Goal: Task Accomplishment & Management: Use online tool/utility

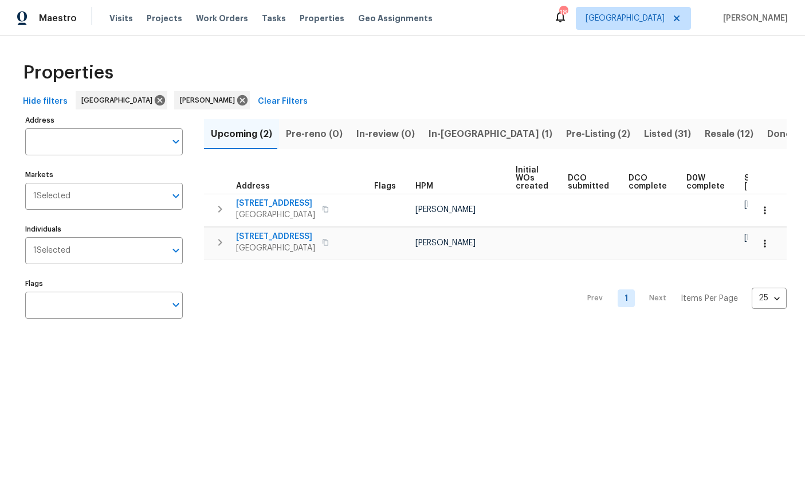
click at [644, 126] on span "Listed (31)" at bounding box center [667, 134] width 47 height 16
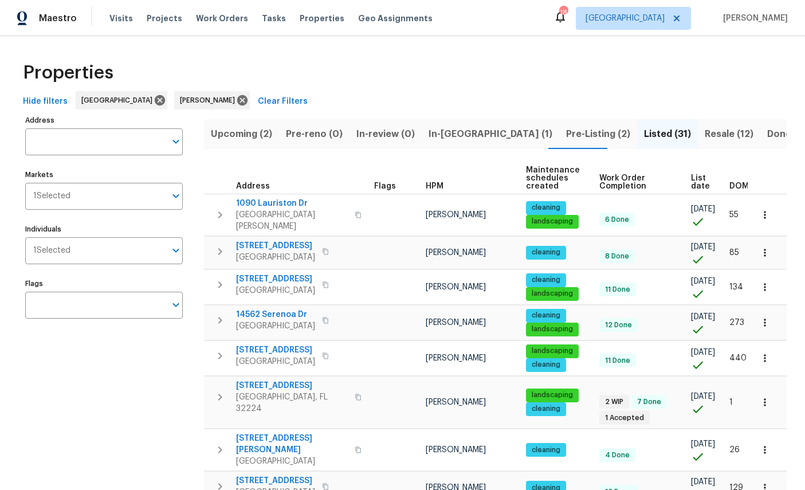
click at [705, 132] on span "Resale (12)" at bounding box center [729, 134] width 49 height 16
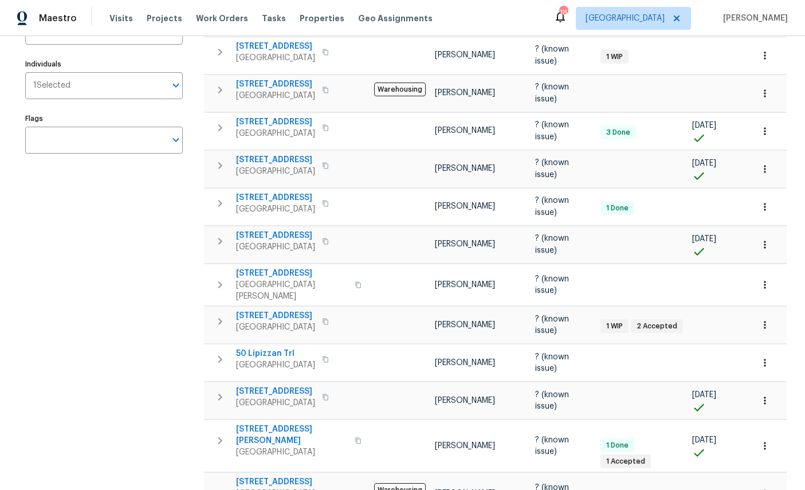
scroll to position [165, 0]
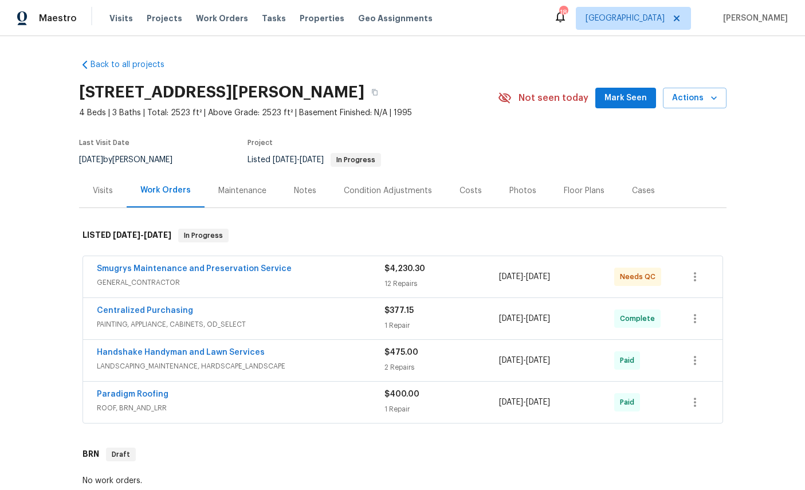
click at [146, 272] on link "Smugrys Maintenance and Preservation Service" at bounding box center [194, 269] width 195 height 8
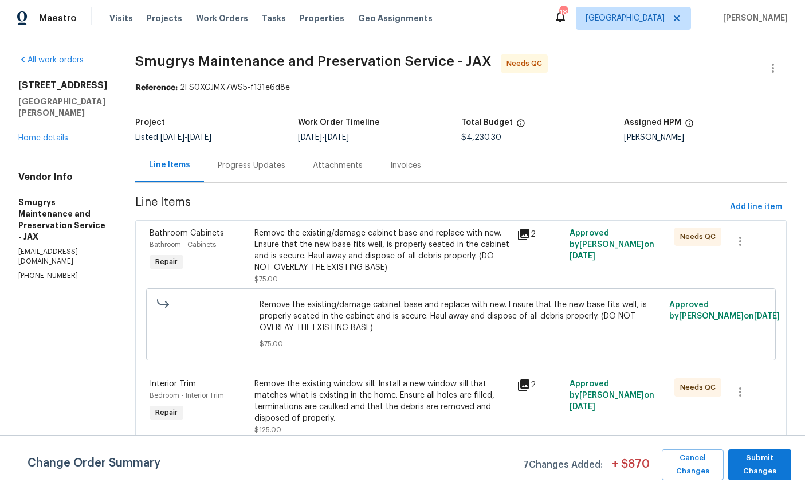
click at [184, 233] on span "Bathroom Cabinets" at bounding box center [187, 233] width 75 height 8
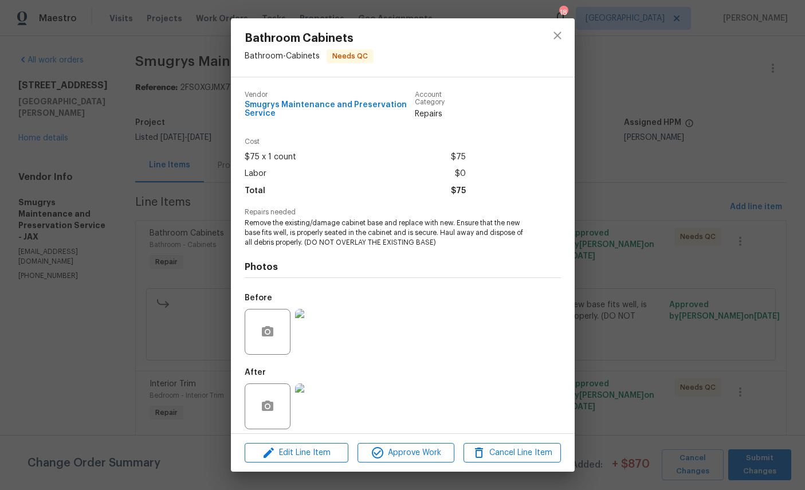
click at [326, 413] on img at bounding box center [318, 407] width 46 height 46
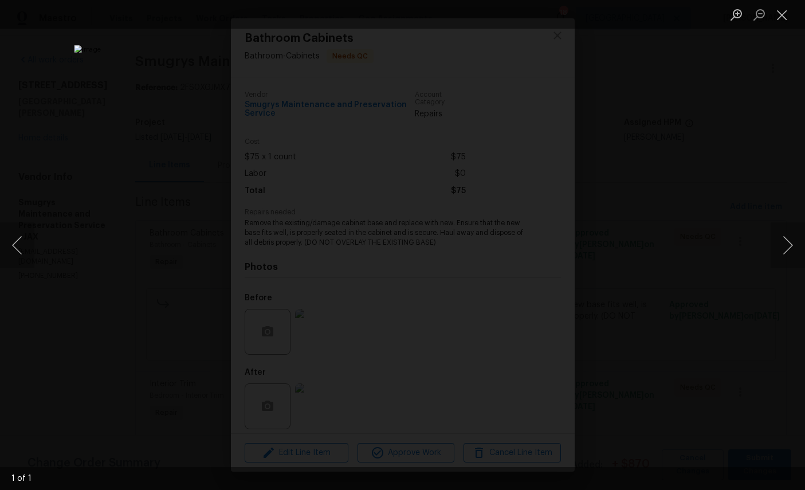
click at [788, 10] on button "Close lightbox" at bounding box center [782, 15] width 23 height 20
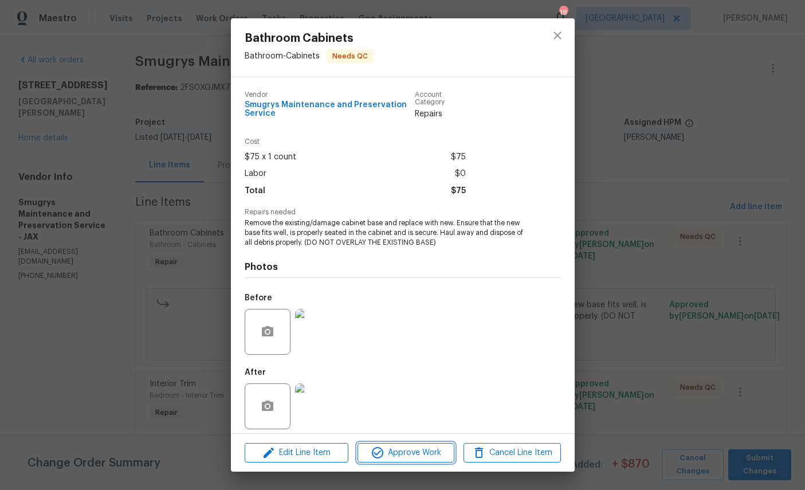
click at [421, 456] on span "Approve Work" at bounding box center [406, 453] width 90 height 14
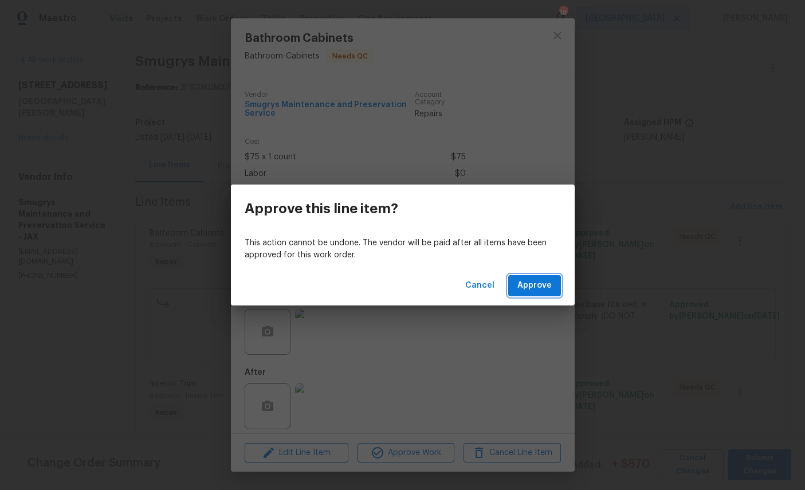
click at [534, 278] on button "Approve" at bounding box center [535, 285] width 53 height 21
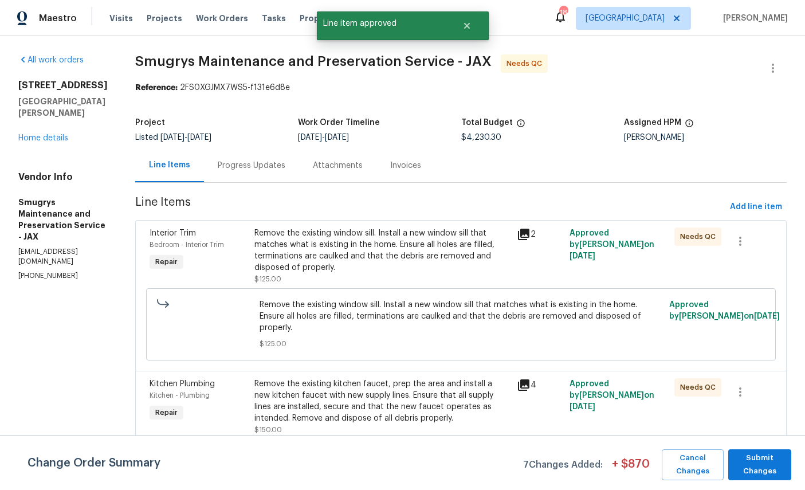
click at [170, 238] on div "Interior Trim" at bounding box center [199, 233] width 98 height 11
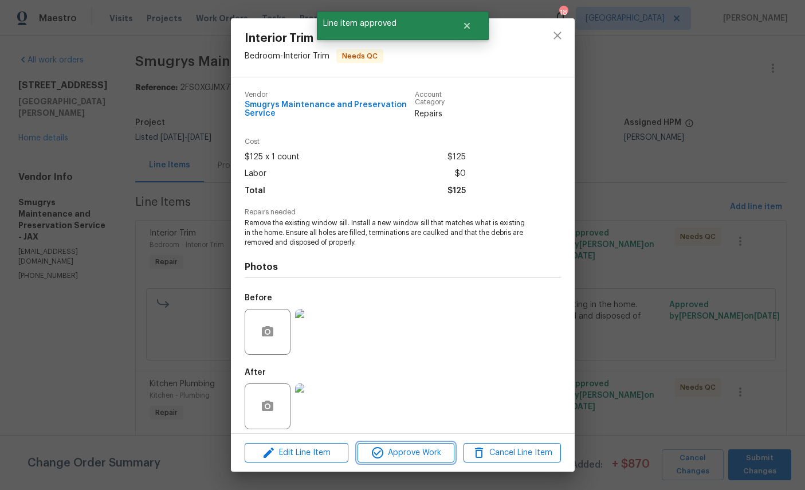
click at [404, 453] on span "Approve Work" at bounding box center [406, 453] width 90 height 14
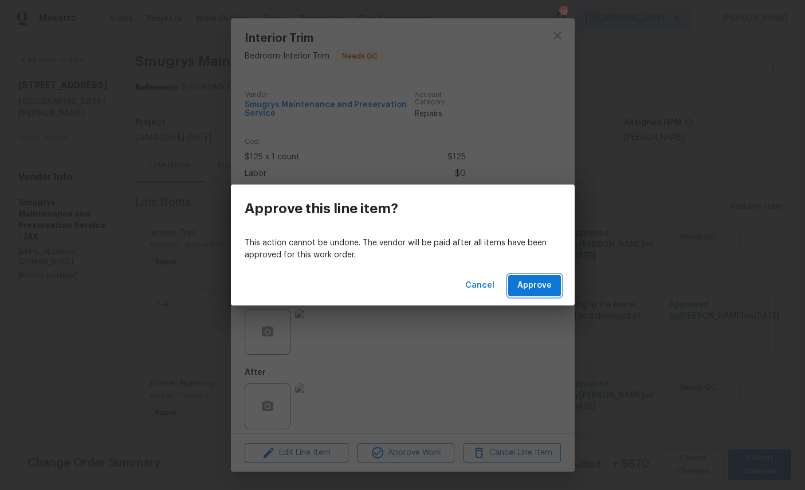
click at [535, 287] on span "Approve" at bounding box center [535, 286] width 34 height 14
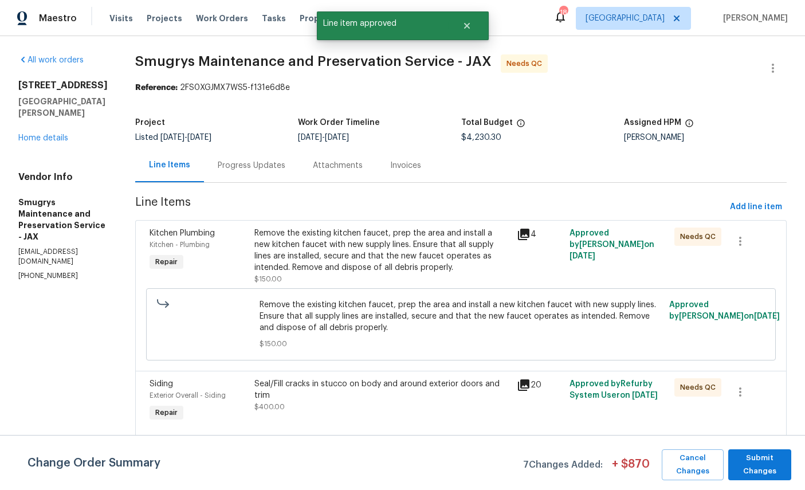
click at [174, 250] on div "Kitchen - Plumbing" at bounding box center [199, 244] width 98 height 11
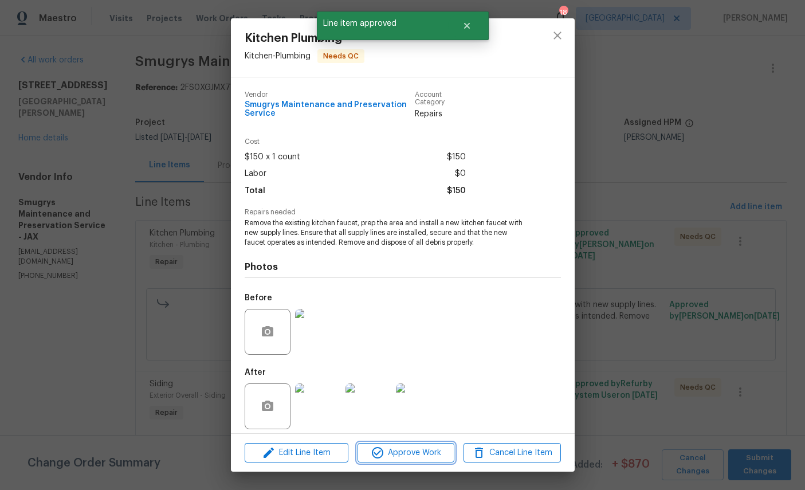
click at [409, 451] on span "Approve Work" at bounding box center [406, 453] width 90 height 14
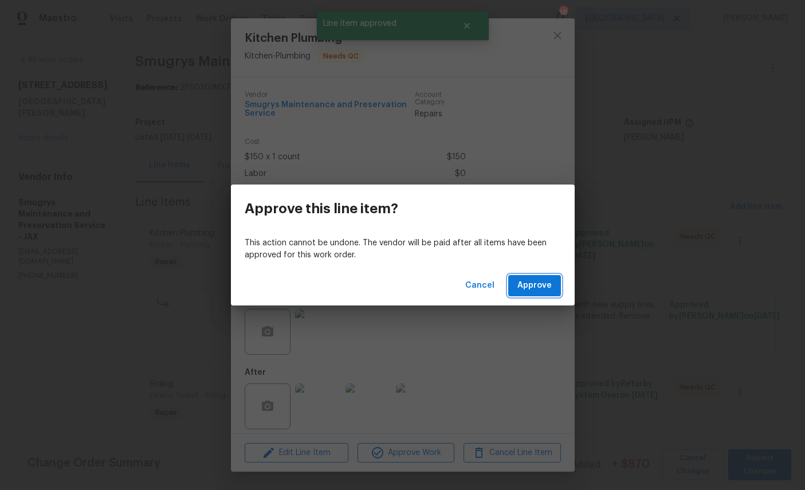
click at [540, 291] on span "Approve" at bounding box center [535, 286] width 34 height 14
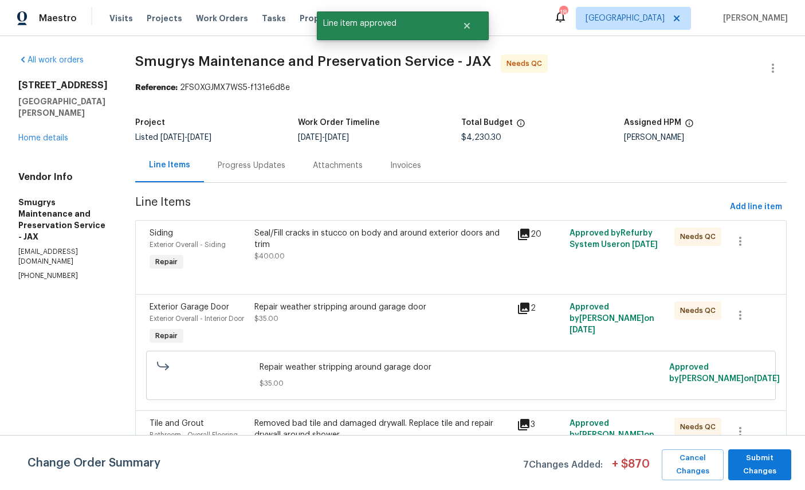
click at [165, 252] on div "Siding Exterior Overall - Siding Repair" at bounding box center [198, 250] width 105 height 53
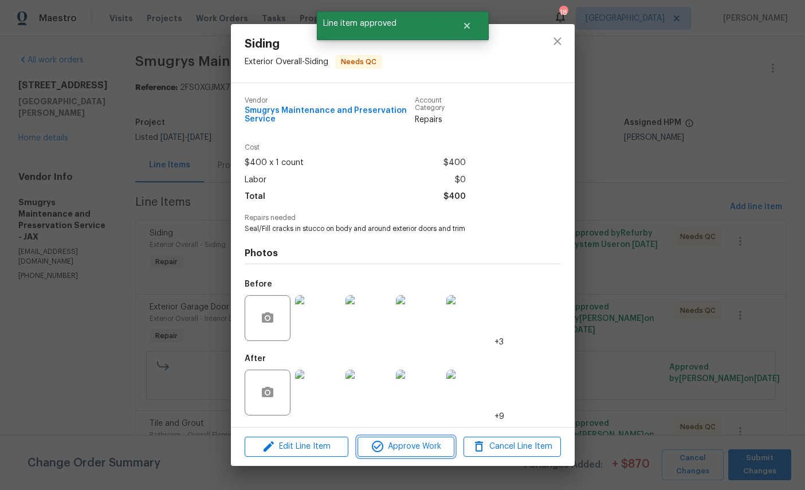
click at [400, 454] on span "Approve Work" at bounding box center [406, 447] width 90 height 14
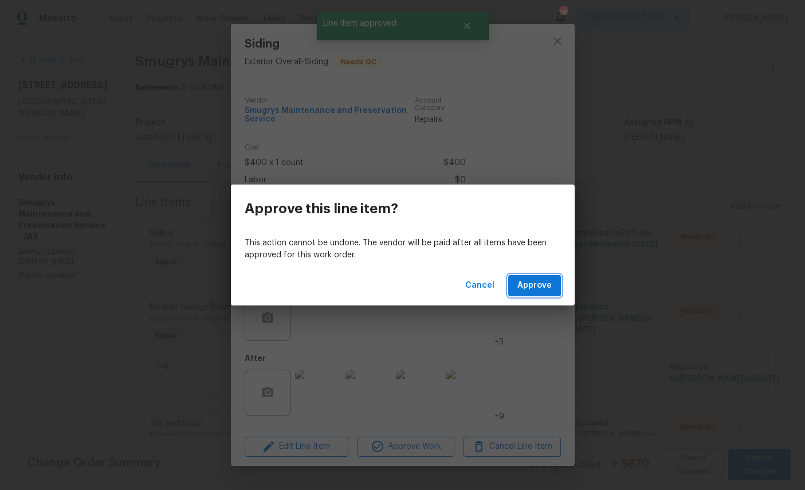
click at [541, 285] on span "Approve" at bounding box center [535, 286] width 34 height 14
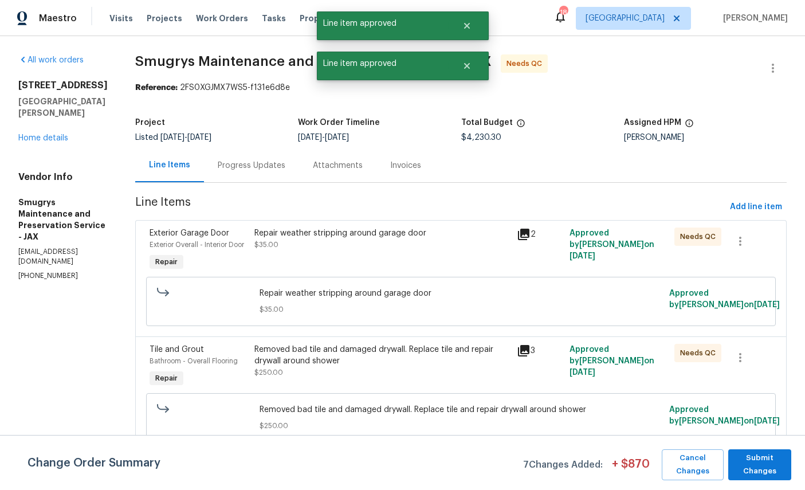
click at [189, 238] on div "Exterior Garage Door" at bounding box center [199, 233] width 98 height 11
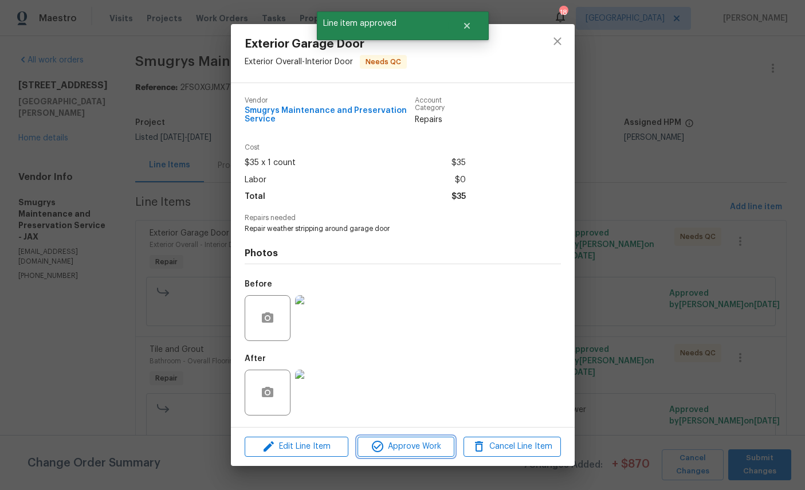
click at [423, 444] on button "Approve Work" at bounding box center [406, 447] width 97 height 20
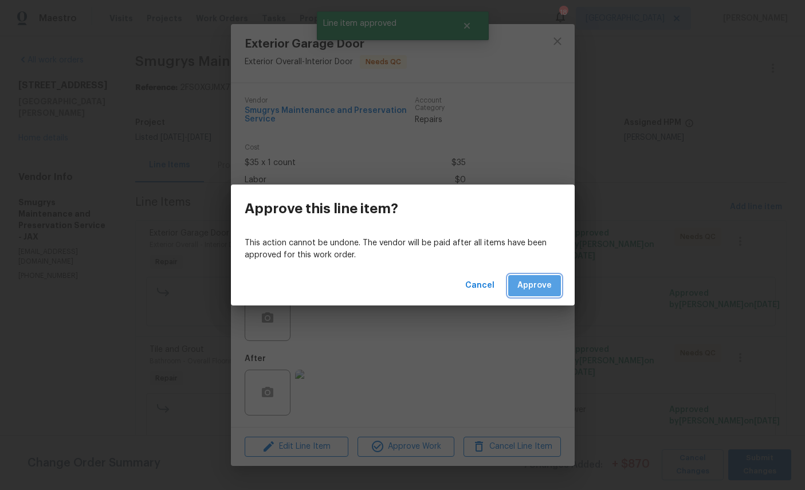
click at [544, 286] on span "Approve" at bounding box center [535, 286] width 34 height 14
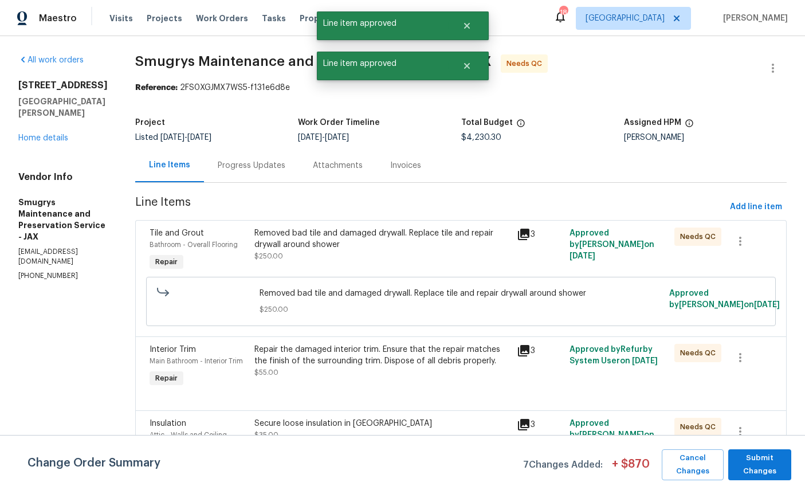
click at [173, 234] on span "Tile and Grout" at bounding box center [177, 233] width 54 height 8
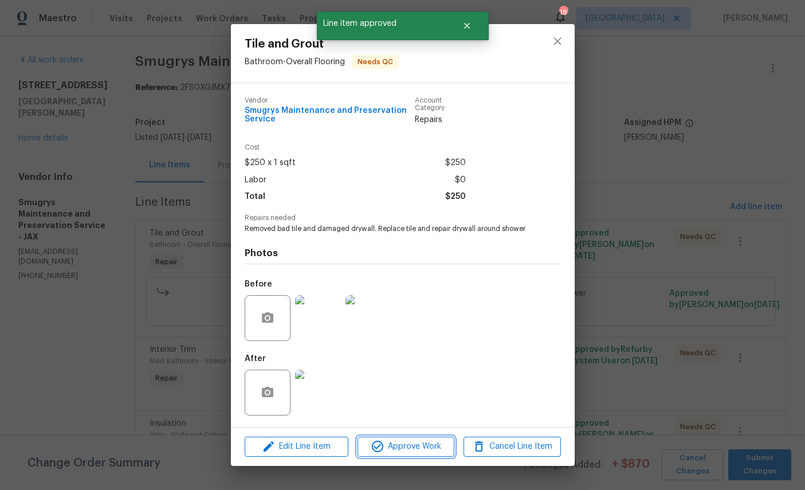
click at [427, 448] on span "Approve Work" at bounding box center [406, 447] width 90 height 14
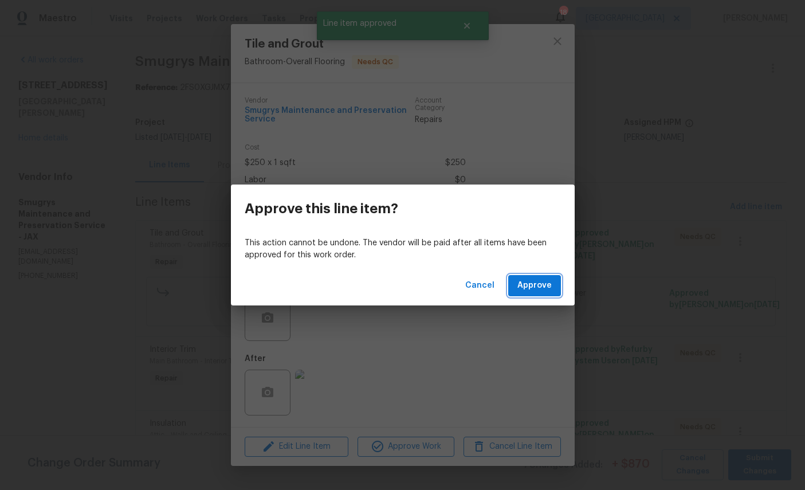
click at [550, 284] on span "Approve" at bounding box center [535, 286] width 34 height 14
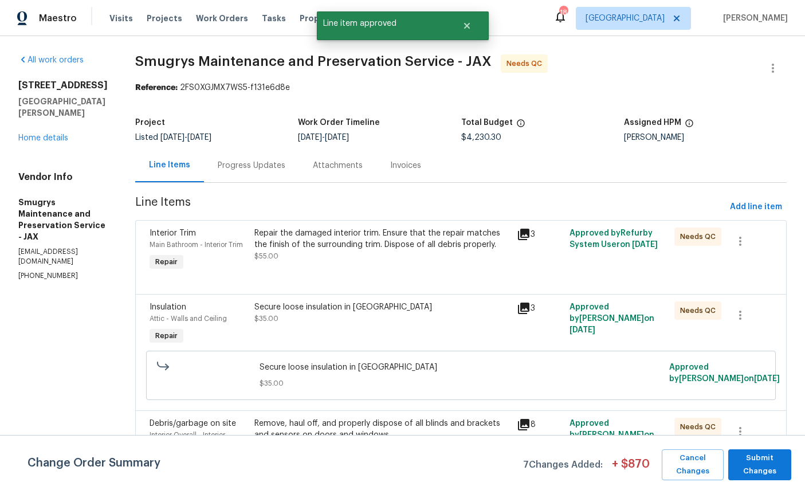
click at [160, 236] on span "Interior Trim" at bounding box center [173, 233] width 46 height 8
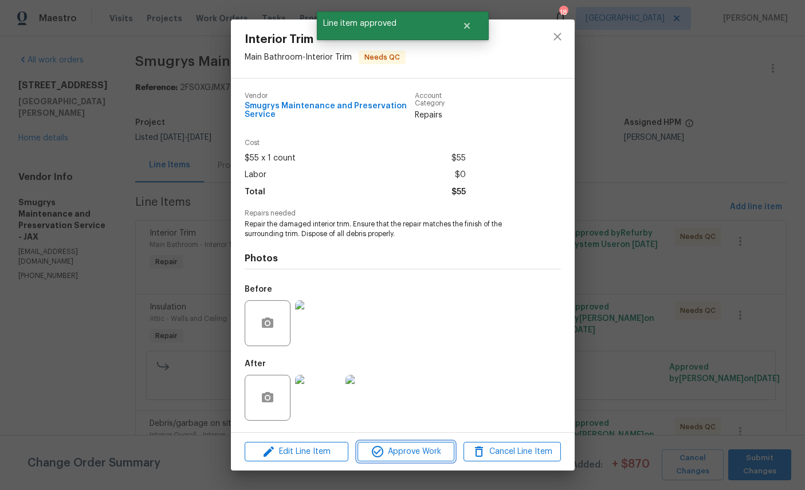
click at [425, 450] on span "Approve Work" at bounding box center [406, 452] width 90 height 14
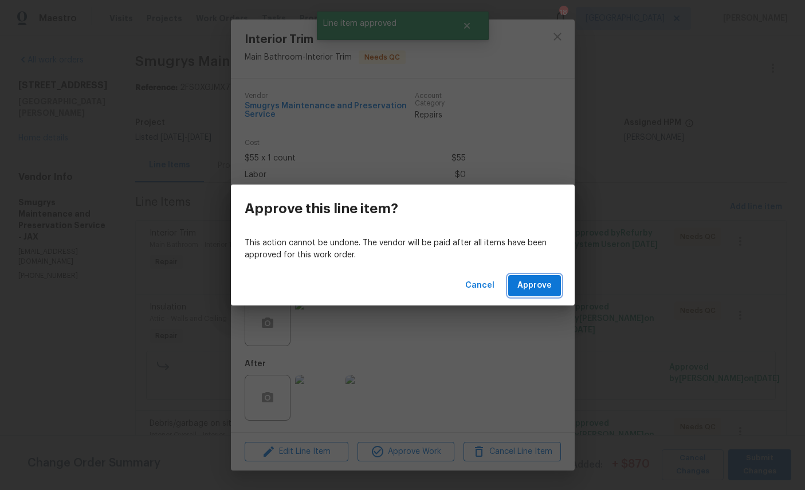
click at [522, 279] on span "Approve" at bounding box center [535, 286] width 34 height 14
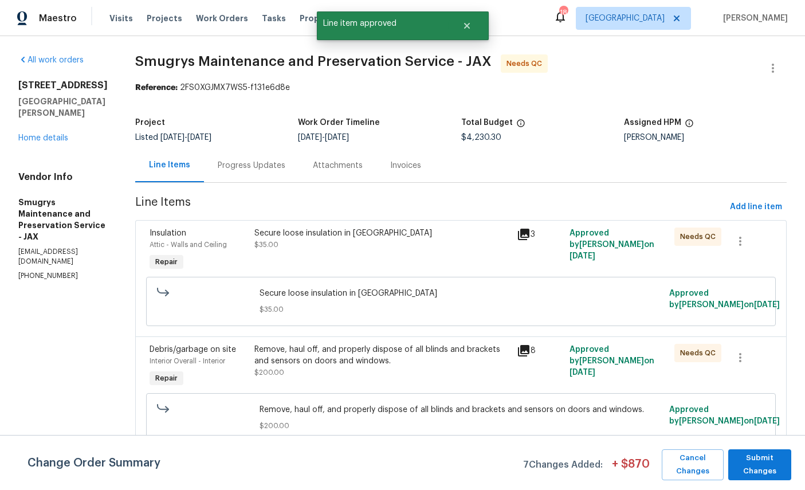
click at [163, 240] on div "Attic - Walls and Ceiling" at bounding box center [199, 244] width 98 height 11
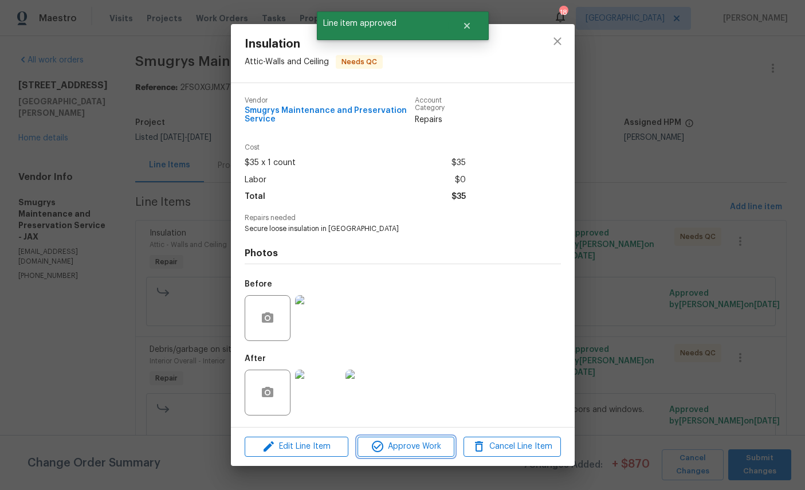
click at [417, 453] on span "Approve Work" at bounding box center [406, 447] width 90 height 14
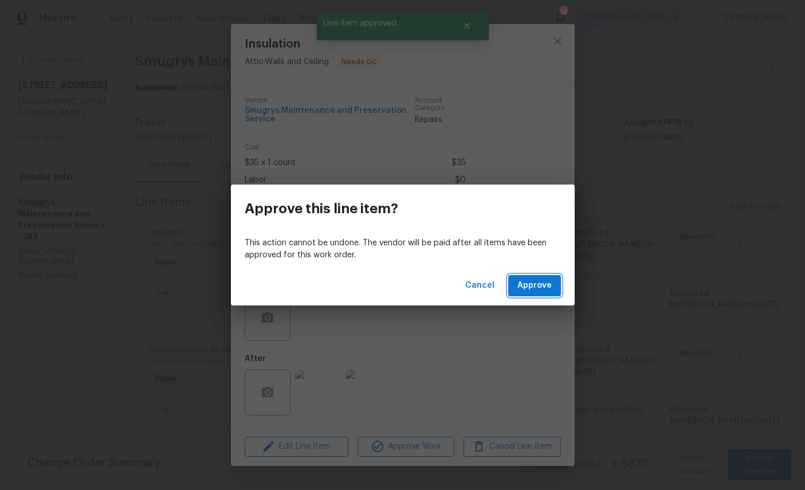
click at [539, 284] on span "Approve" at bounding box center [535, 286] width 34 height 14
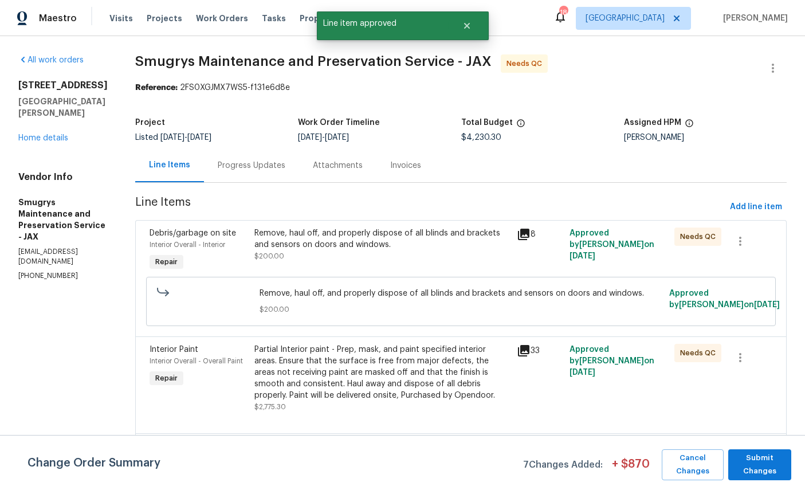
click at [174, 236] on span "Debris/garbage on site" at bounding box center [193, 233] width 87 height 8
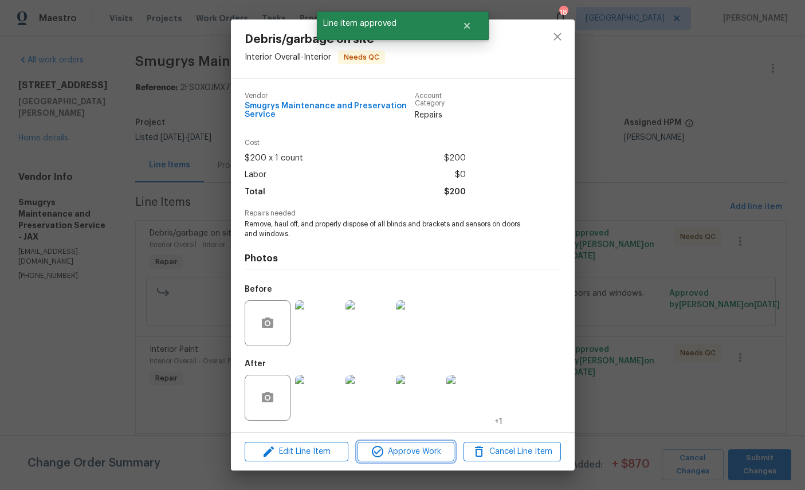
click at [427, 450] on span "Approve Work" at bounding box center [406, 452] width 90 height 14
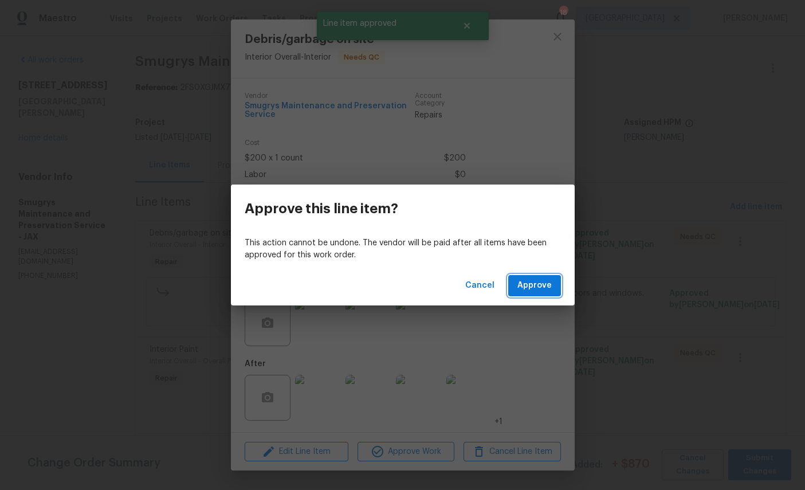
click at [539, 284] on span "Approve" at bounding box center [535, 286] width 34 height 14
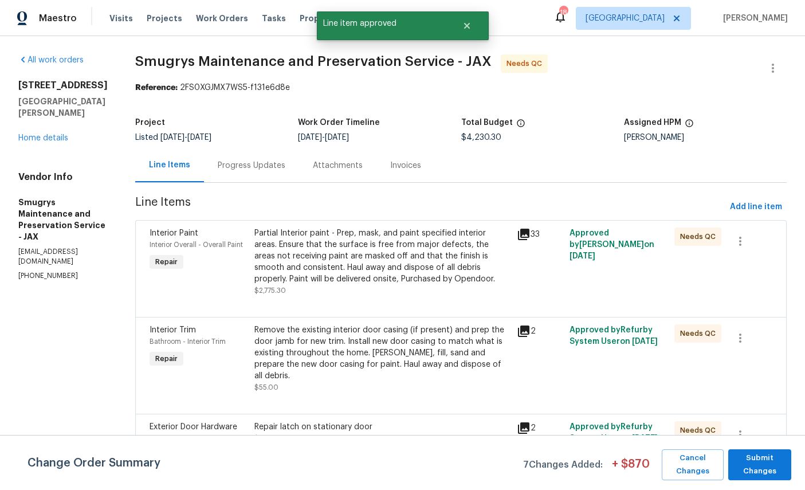
click at [171, 247] on span "Interior Overall - Overall Paint" at bounding box center [196, 244] width 93 height 7
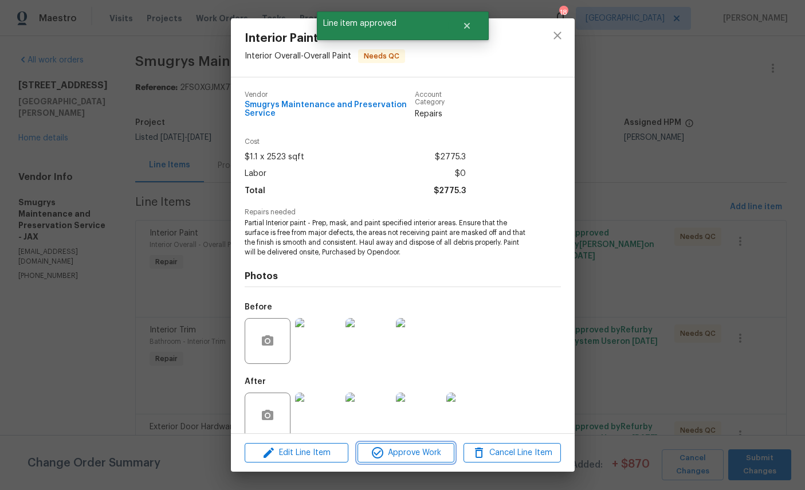
click at [415, 451] on span "Approve Work" at bounding box center [406, 453] width 90 height 14
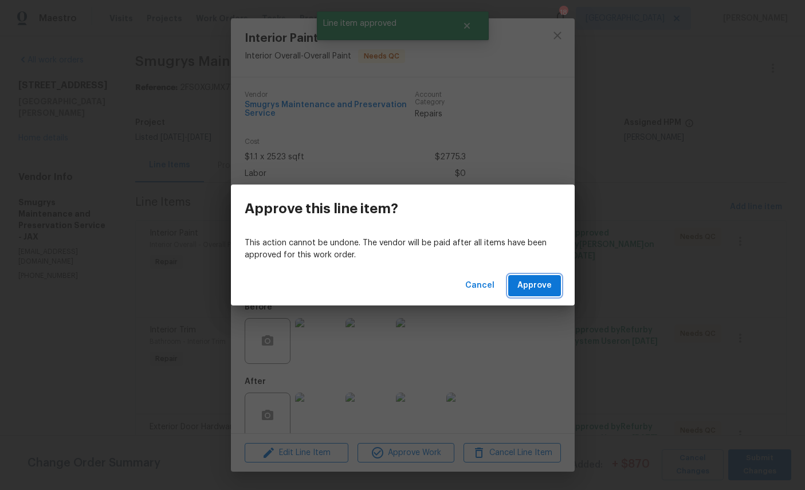
click at [541, 291] on span "Approve" at bounding box center [535, 286] width 34 height 14
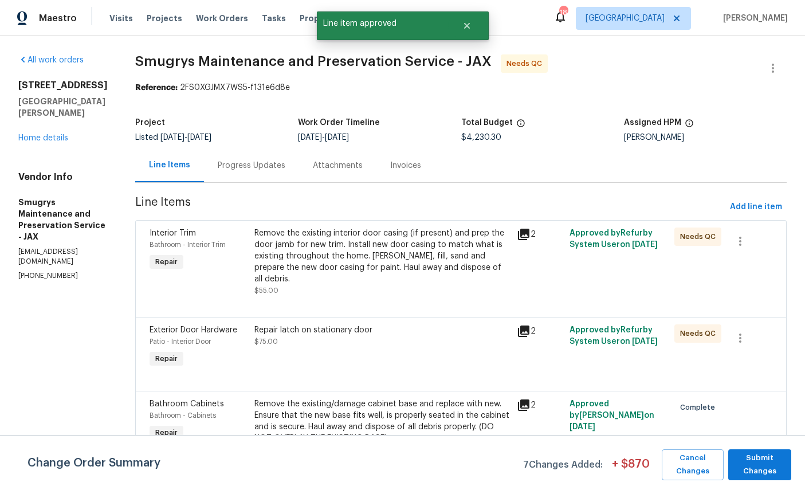
click at [177, 245] on span "Bathroom - Interior Trim" at bounding box center [188, 244] width 76 height 7
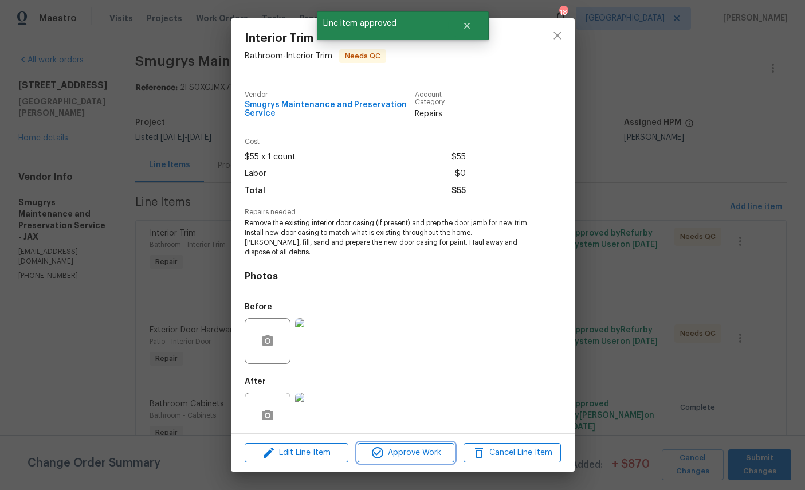
click at [415, 451] on span "Approve Work" at bounding box center [406, 453] width 90 height 14
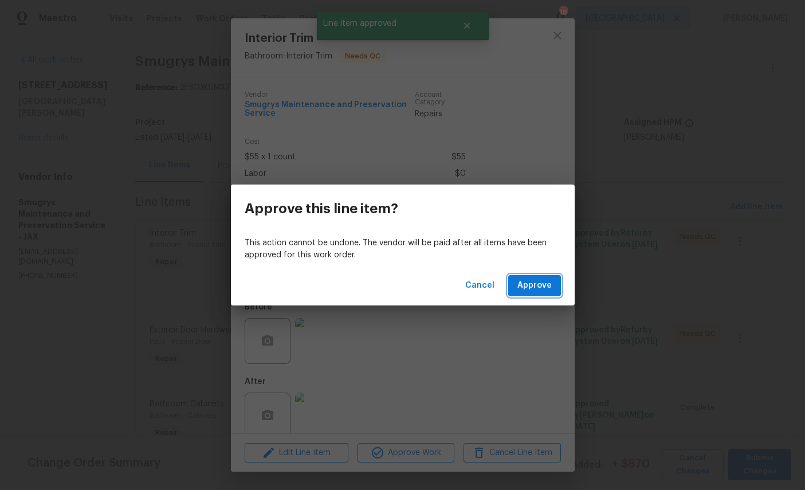
click at [535, 284] on span "Approve" at bounding box center [535, 286] width 34 height 14
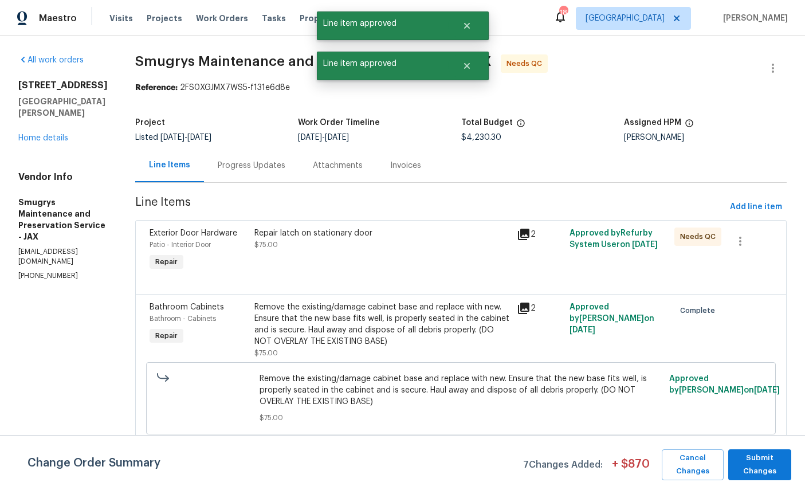
click at [188, 233] on span "Exterior Door Hardware" at bounding box center [194, 233] width 88 height 8
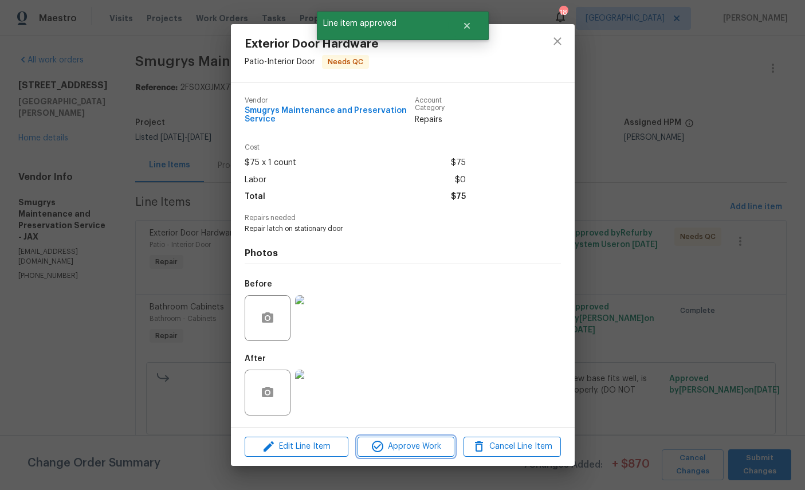
click at [399, 448] on span "Approve Work" at bounding box center [406, 447] width 90 height 14
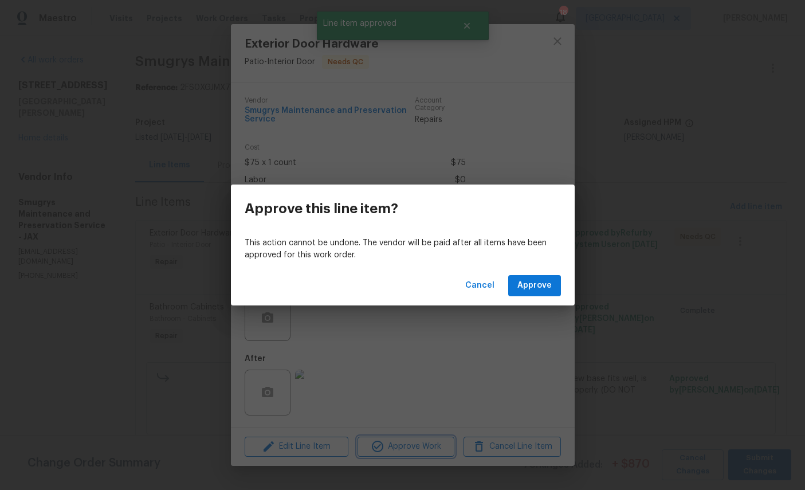
click at [441, 373] on div "Approve this line item? This action cannot be undone. The vendor will be paid a…" at bounding box center [402, 245] width 805 height 490
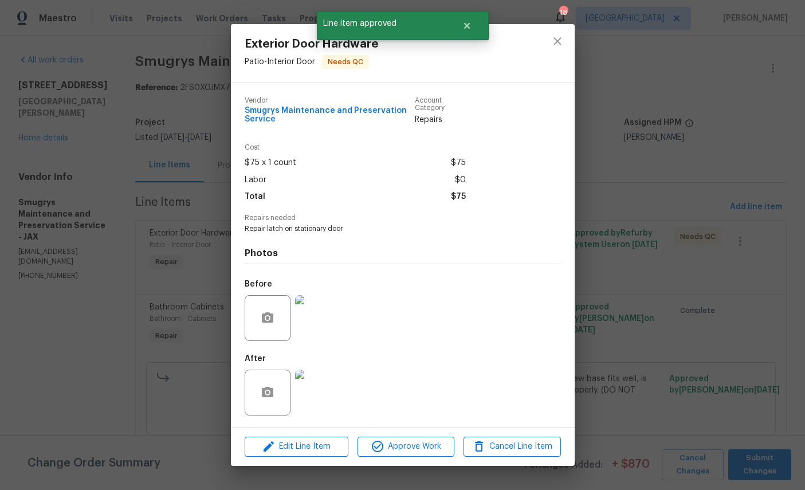
click at [326, 394] on img at bounding box center [318, 393] width 46 height 46
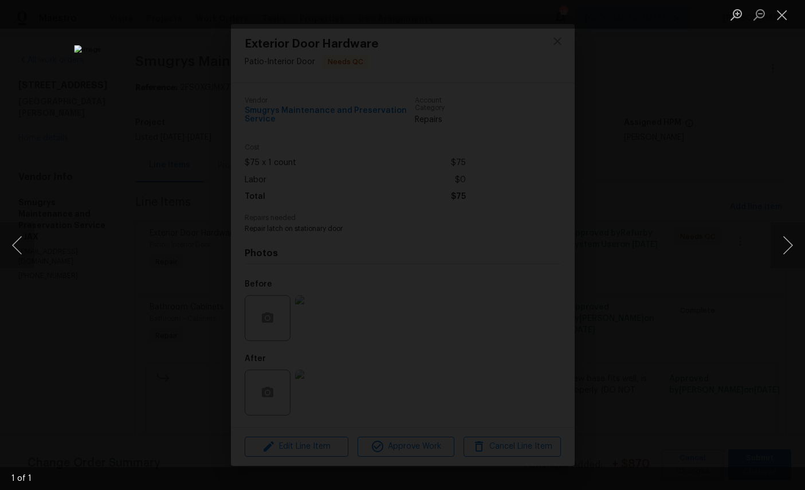
click at [785, 15] on button "Close lightbox" at bounding box center [782, 15] width 23 height 20
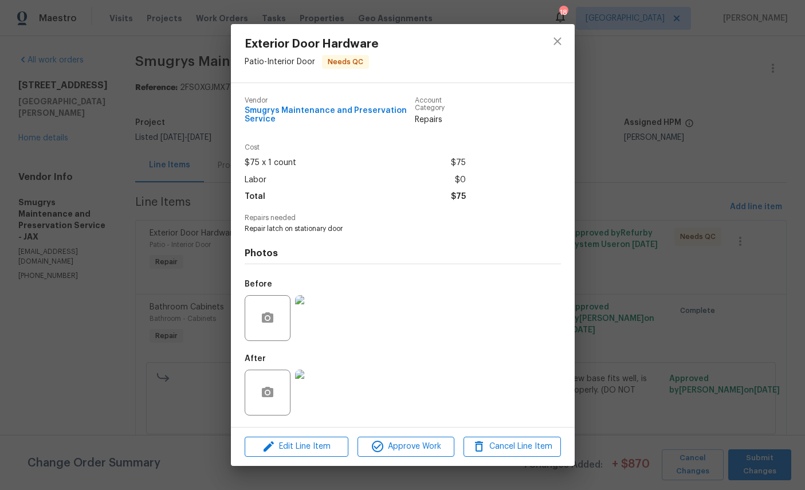
click at [431, 435] on div "Edit Line Item Approve Work Cancel Line Item" at bounding box center [403, 447] width 344 height 38
click at [417, 450] on span "Approve Work" at bounding box center [406, 447] width 90 height 14
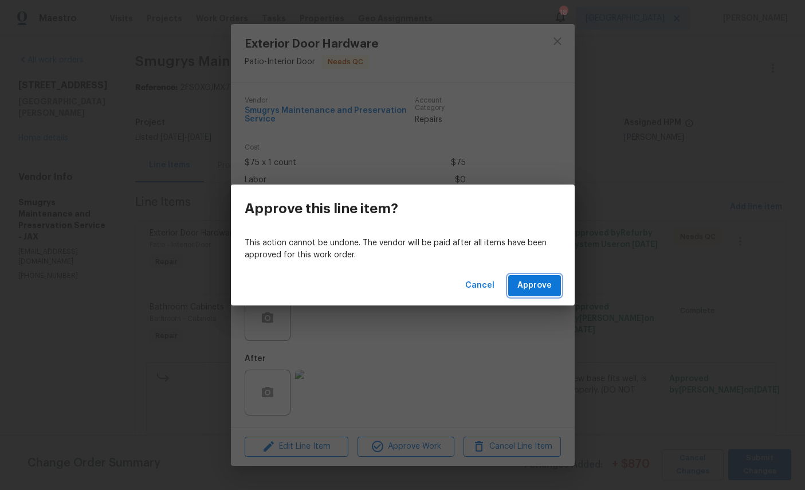
click at [547, 280] on span "Approve" at bounding box center [535, 286] width 34 height 14
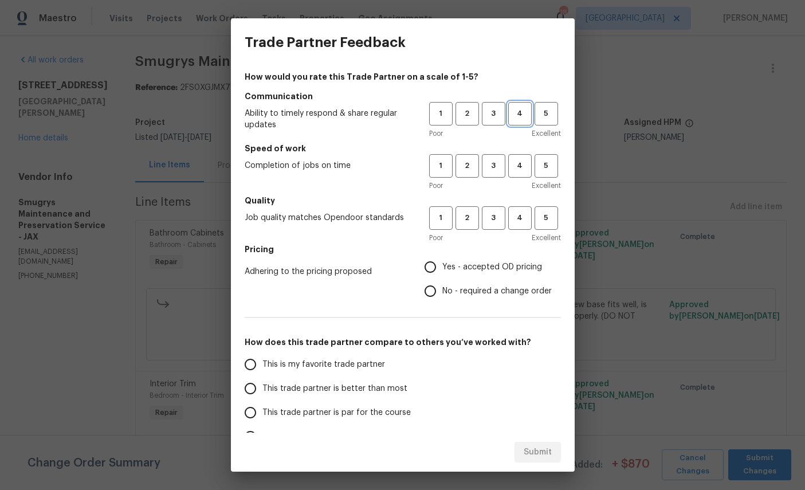
click at [514, 112] on span "4" at bounding box center [520, 113] width 21 height 13
click at [517, 169] on span "4" at bounding box center [520, 165] width 21 height 13
click at [521, 209] on button "4" at bounding box center [521, 218] width 24 height 24
click at [475, 261] on span "Yes - accepted OD pricing" at bounding box center [493, 267] width 100 height 12
click at [443, 261] on input "Yes - accepted OD pricing" at bounding box center [430, 267] width 24 height 24
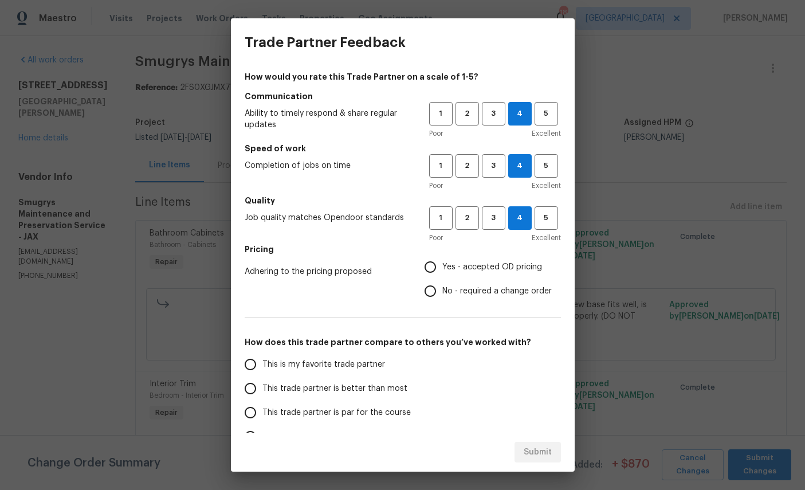
radio input "true"
click at [308, 361] on span "This is my favorite trade partner" at bounding box center [324, 365] width 123 height 12
click at [263, 361] on input "This is my favorite trade partner" at bounding box center [250, 365] width 24 height 24
click at [539, 457] on span "Submit" at bounding box center [538, 452] width 28 height 14
radio input "true"
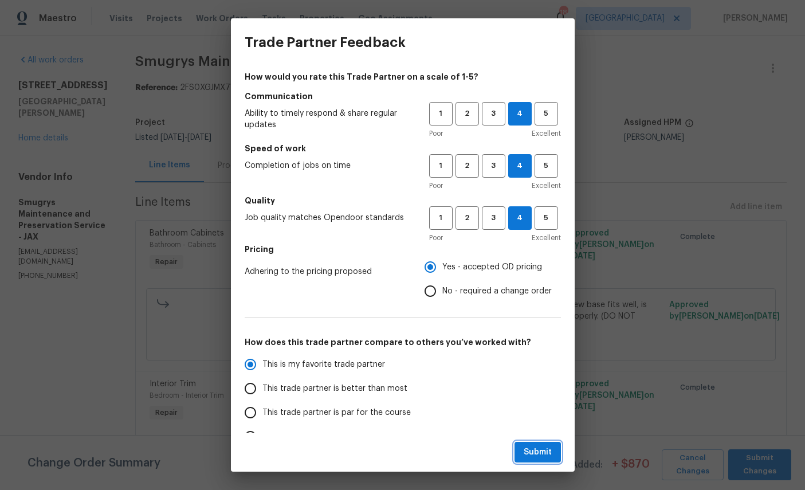
radio input "false"
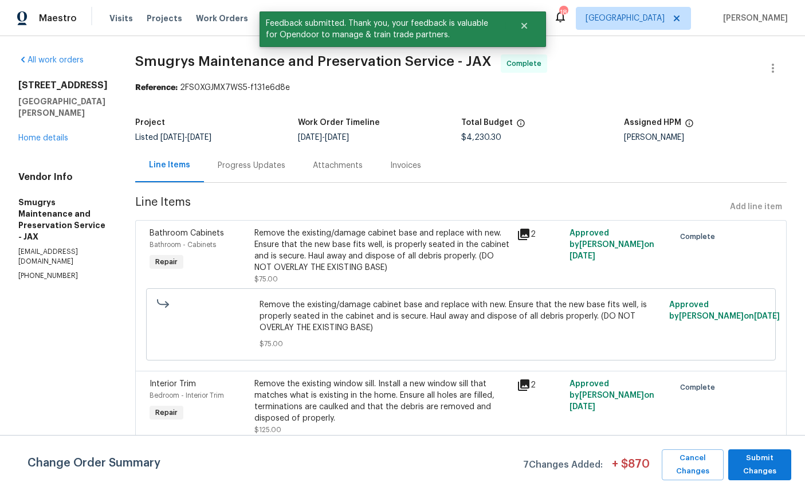
click at [46, 142] on link "Home details" at bounding box center [43, 138] width 50 height 8
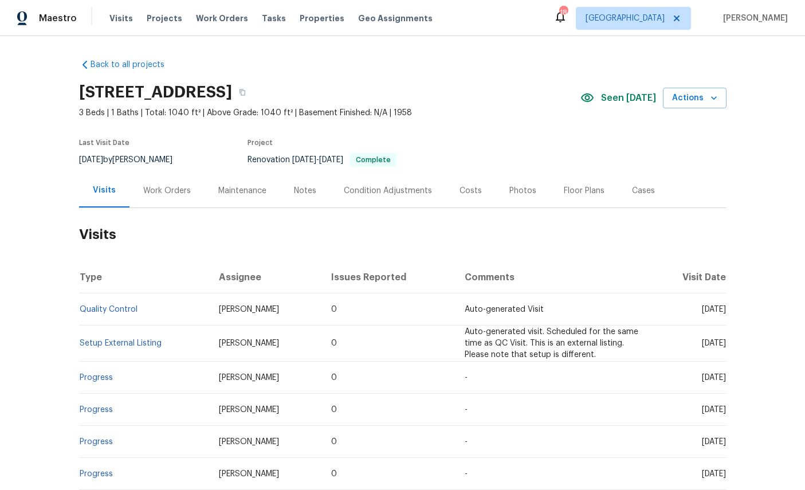
click at [212, 14] on span "Work Orders" at bounding box center [222, 18] width 52 height 11
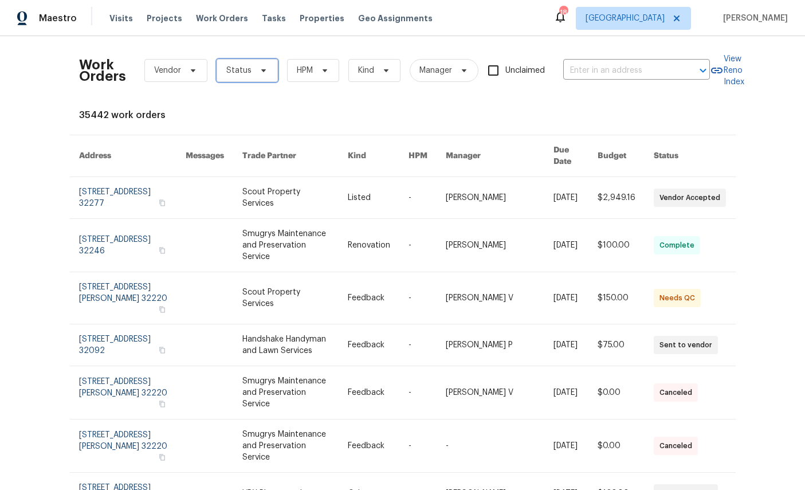
click at [239, 77] on span "Status" at bounding box center [247, 70] width 61 height 23
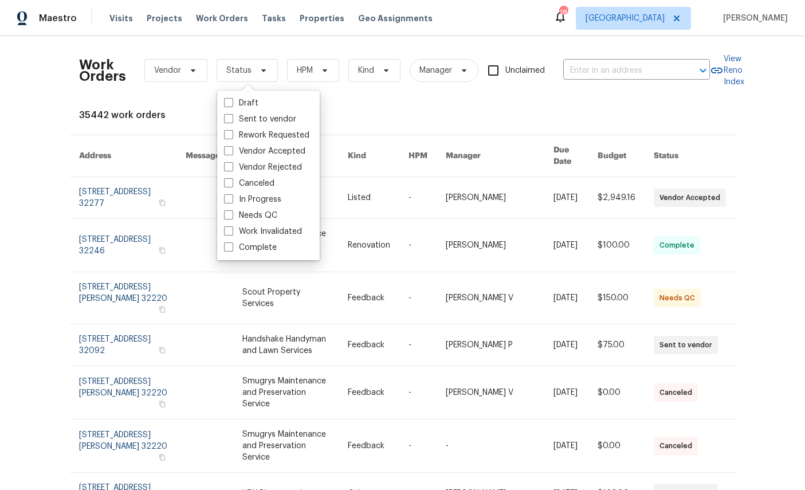
click at [255, 214] on label "Needs QC" at bounding box center [250, 215] width 53 height 11
click at [232, 214] on input "Needs QC" at bounding box center [227, 213] width 7 height 7
checkbox input "true"
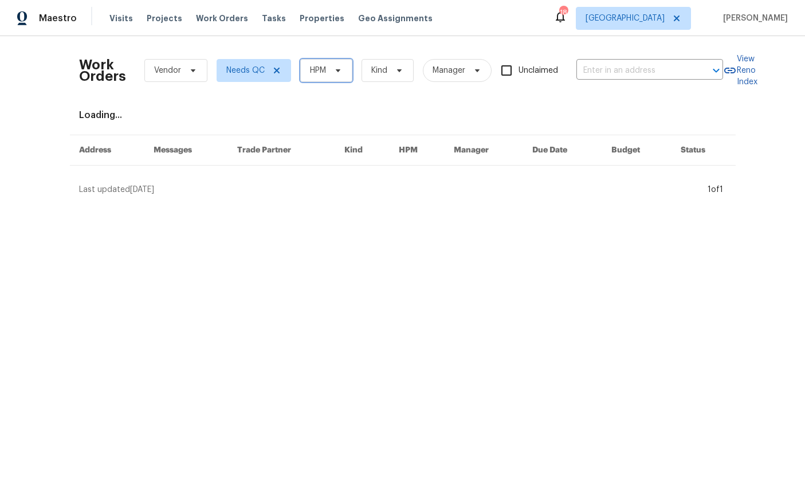
click at [323, 73] on span "HPM" at bounding box center [318, 70] width 16 height 11
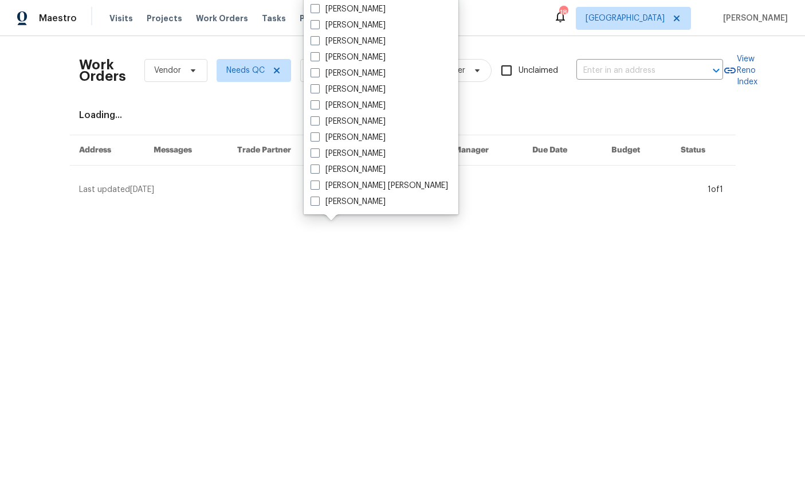
scroll to position [222, 0]
click at [358, 204] on label "[PERSON_NAME]" at bounding box center [348, 201] width 75 height 11
click at [318, 204] on input "[PERSON_NAME]" at bounding box center [314, 199] width 7 height 7
checkbox input "true"
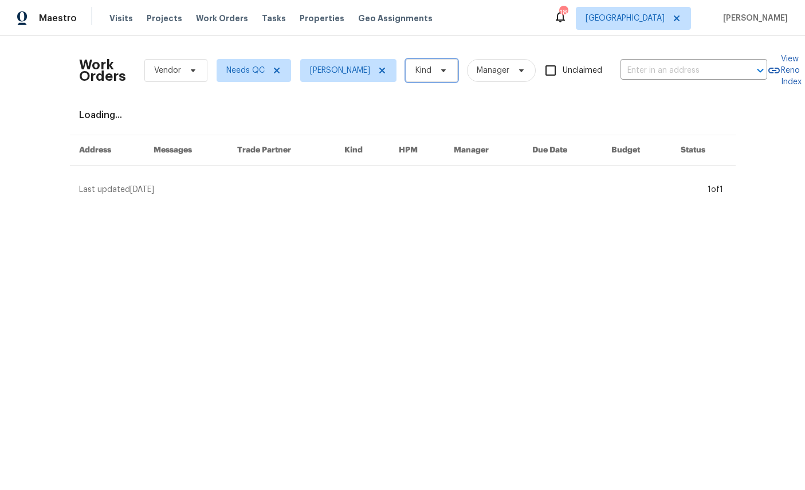
click at [432, 73] on span "Kind" at bounding box center [424, 70] width 16 height 11
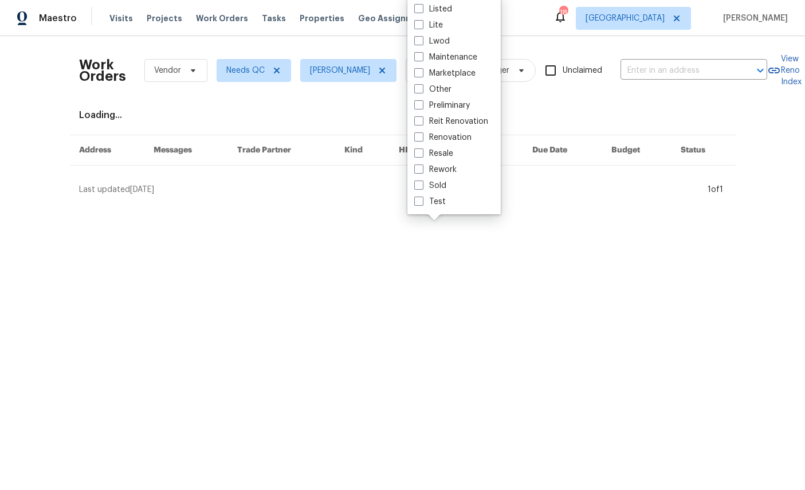
scroll to position [94, 0]
click at [453, 142] on label "Renovation" at bounding box center [442, 137] width 57 height 11
click at [422, 139] on input "Renovation" at bounding box center [417, 135] width 7 height 7
checkbox input "true"
click at [610, 110] on div "0 work orders" at bounding box center [403, 114] width 648 height 11
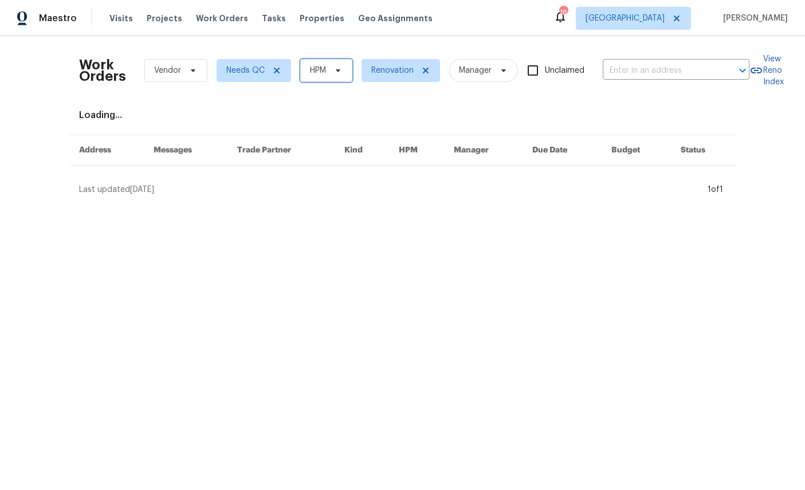
click at [324, 77] on span "HPM" at bounding box center [326, 70] width 52 height 23
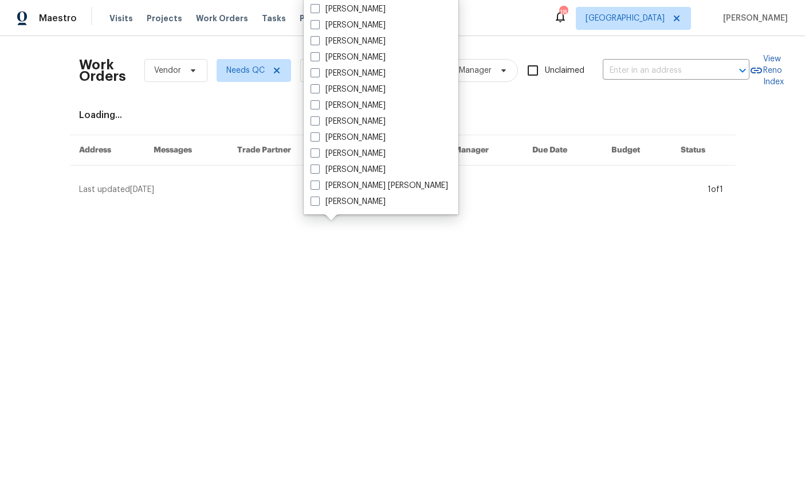
scroll to position [222, 0]
click at [359, 207] on label "[PERSON_NAME]" at bounding box center [348, 201] width 75 height 11
click at [318, 204] on input "[PERSON_NAME]" at bounding box center [314, 199] width 7 height 7
checkbox input "true"
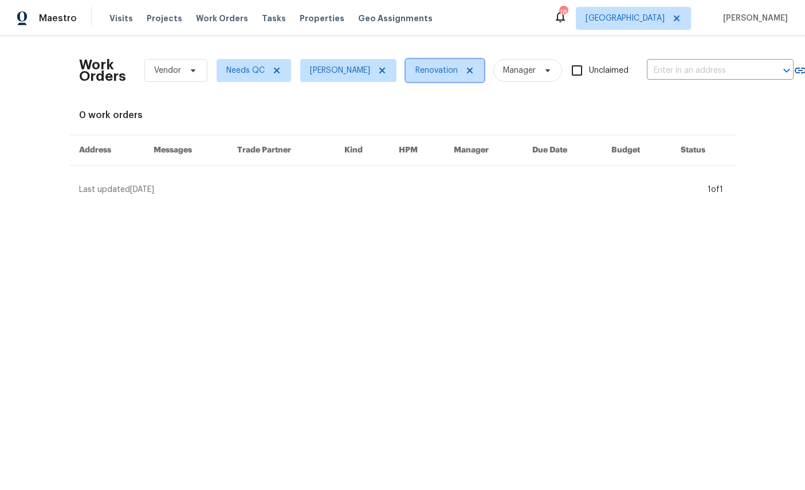
click at [475, 66] on icon at bounding box center [470, 70] width 9 height 9
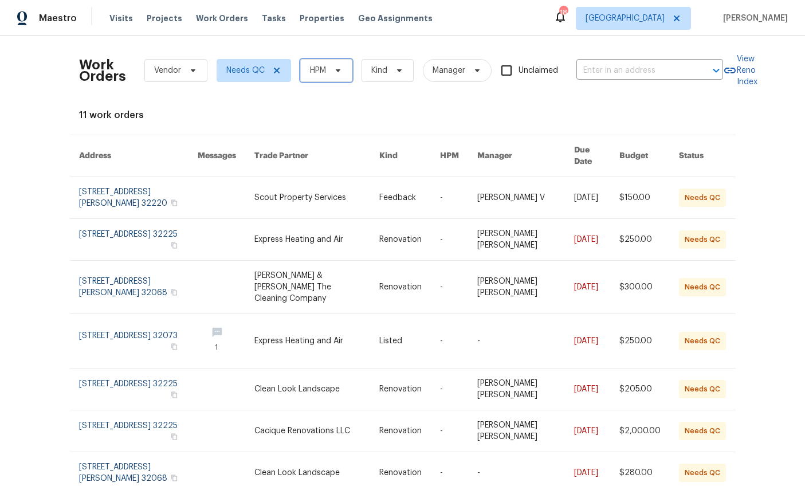
click at [331, 64] on span "HPM" at bounding box center [326, 70] width 52 height 23
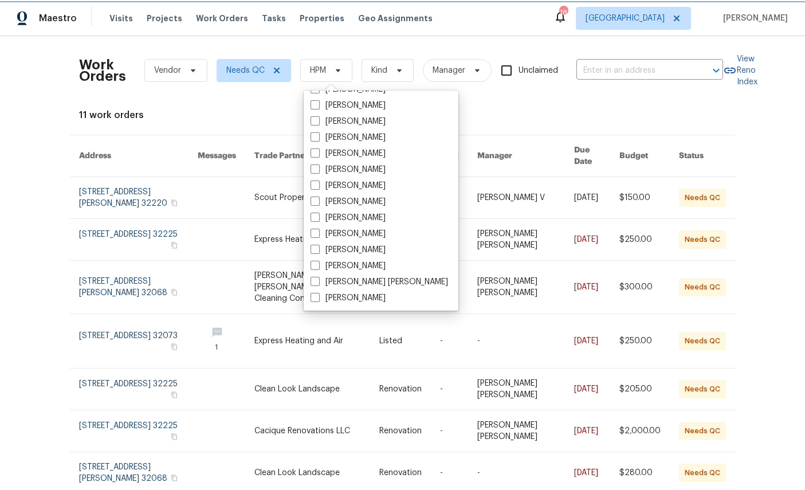
scroll to position [222, 0]
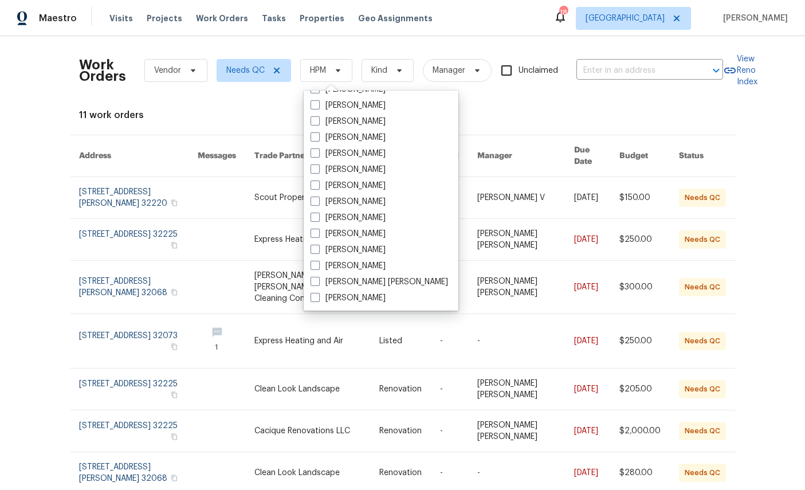
click at [354, 299] on label "[PERSON_NAME]" at bounding box center [348, 297] width 75 height 11
click at [318, 299] on input "[PERSON_NAME]" at bounding box center [314, 295] width 7 height 7
checkbox input "true"
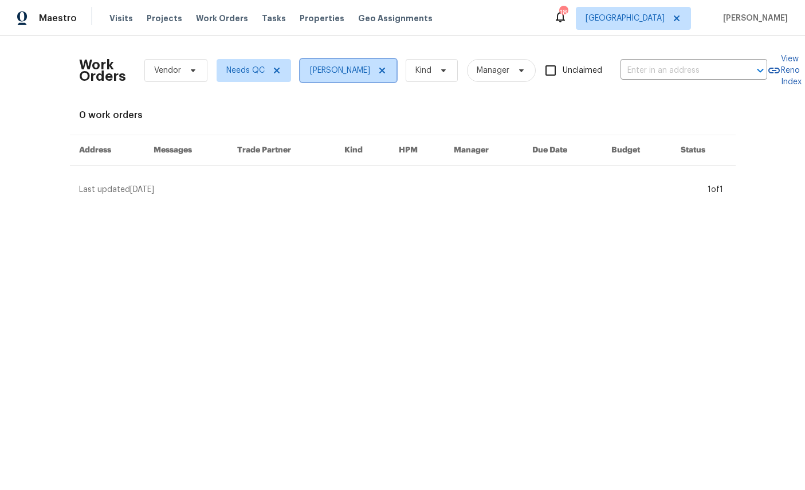
click at [385, 67] on icon at bounding box center [382, 70] width 9 height 9
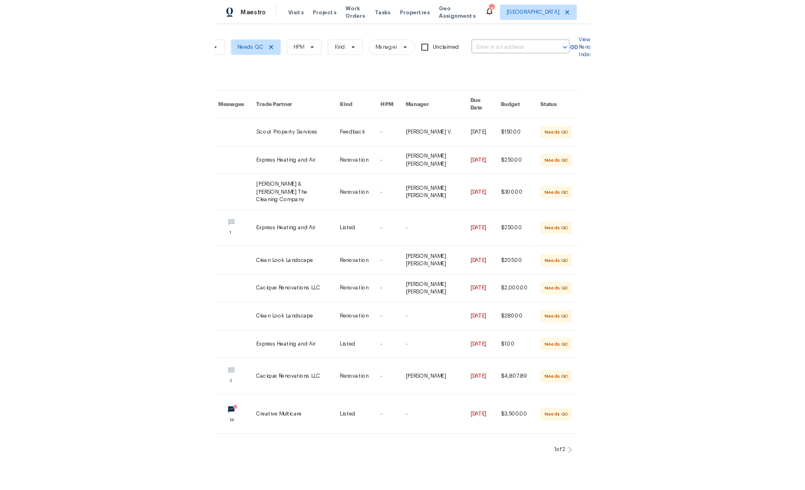
scroll to position [0, 119]
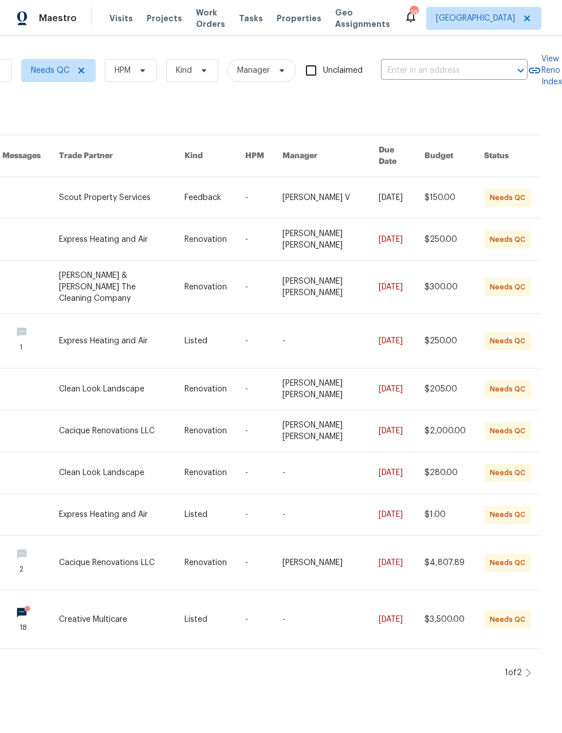
click at [527, 490] on icon at bounding box center [529, 672] width 6 height 9
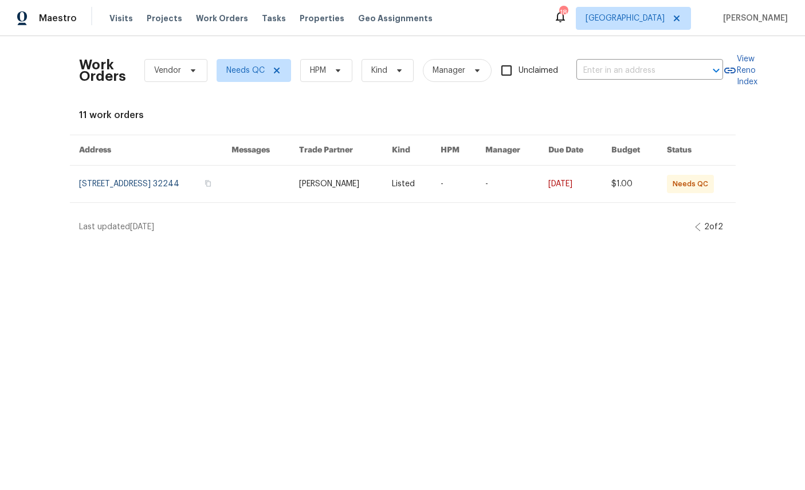
scroll to position [0, 0]
click at [333, 68] on span "HPM" at bounding box center [326, 70] width 52 height 23
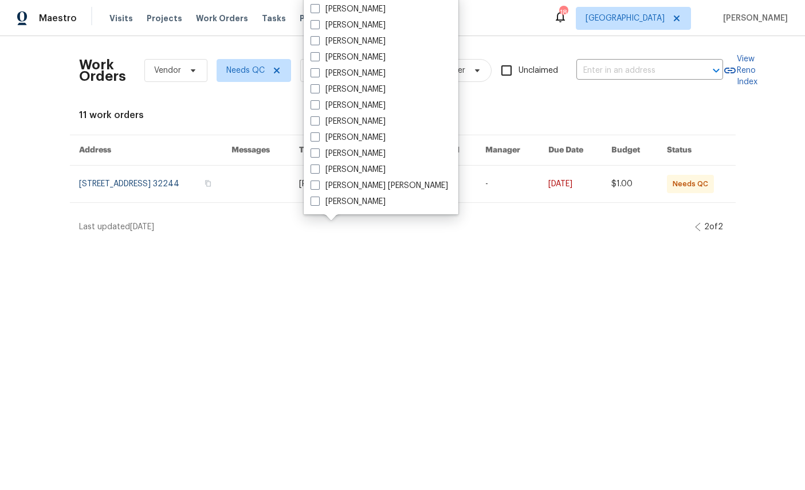
scroll to position [222, 0]
click at [350, 207] on label "[PERSON_NAME]" at bounding box center [348, 201] width 75 height 11
click at [318, 204] on input "[PERSON_NAME]" at bounding box center [314, 199] width 7 height 7
checkbox input "true"
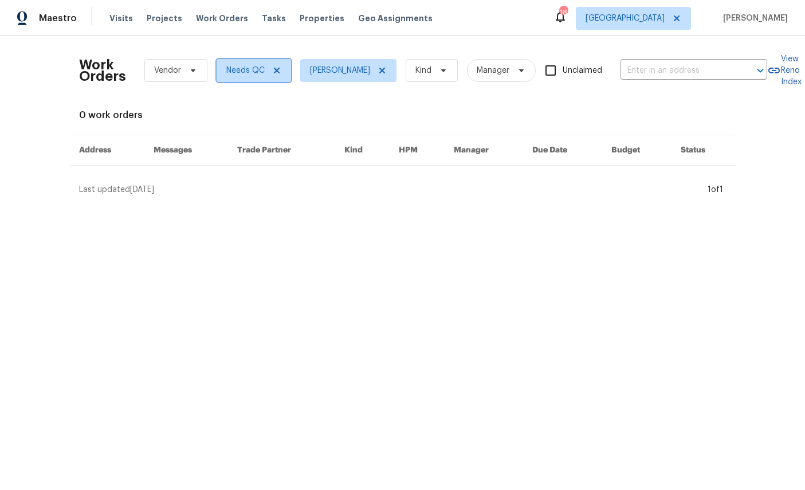
click at [274, 73] on span at bounding box center [275, 70] width 13 height 9
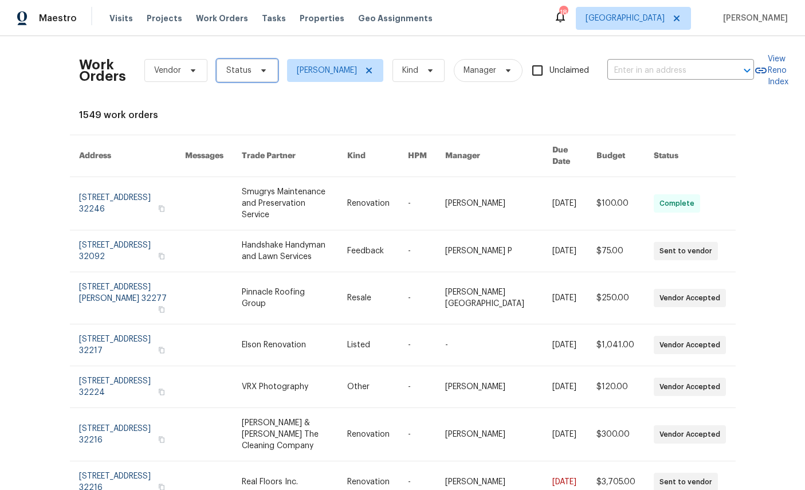
click at [235, 61] on span "Status" at bounding box center [247, 70] width 61 height 23
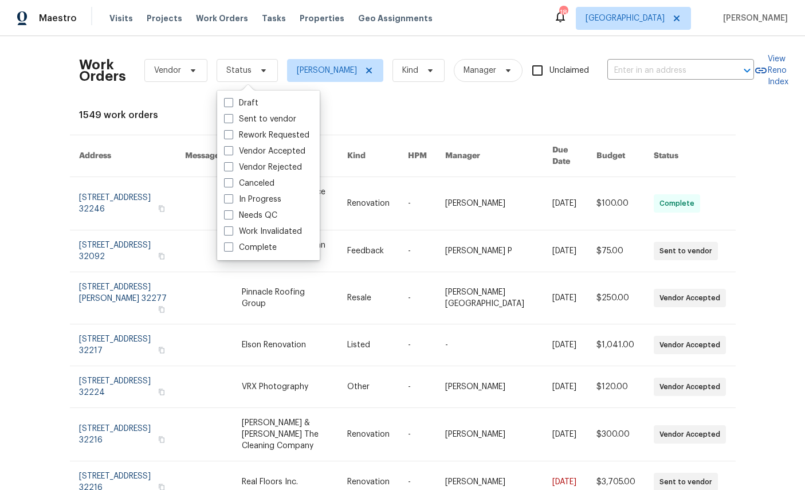
click at [258, 210] on label "Needs QC" at bounding box center [250, 215] width 53 height 11
click at [232, 210] on input "Needs QC" at bounding box center [227, 213] width 7 height 7
checkbox input "true"
